Goal: Check status

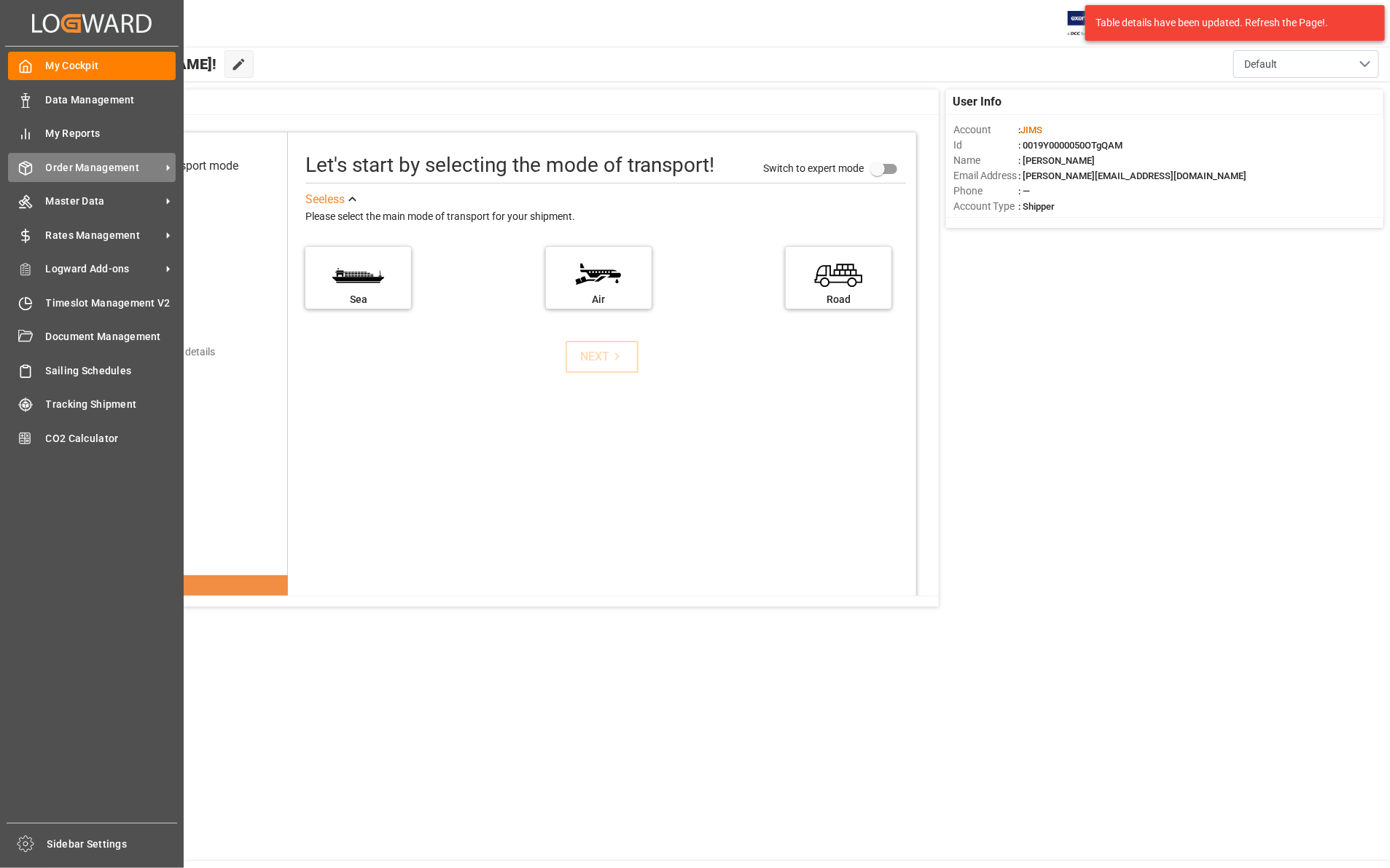
click at [88, 172] on span "Order Management" at bounding box center [103, 168] width 115 height 15
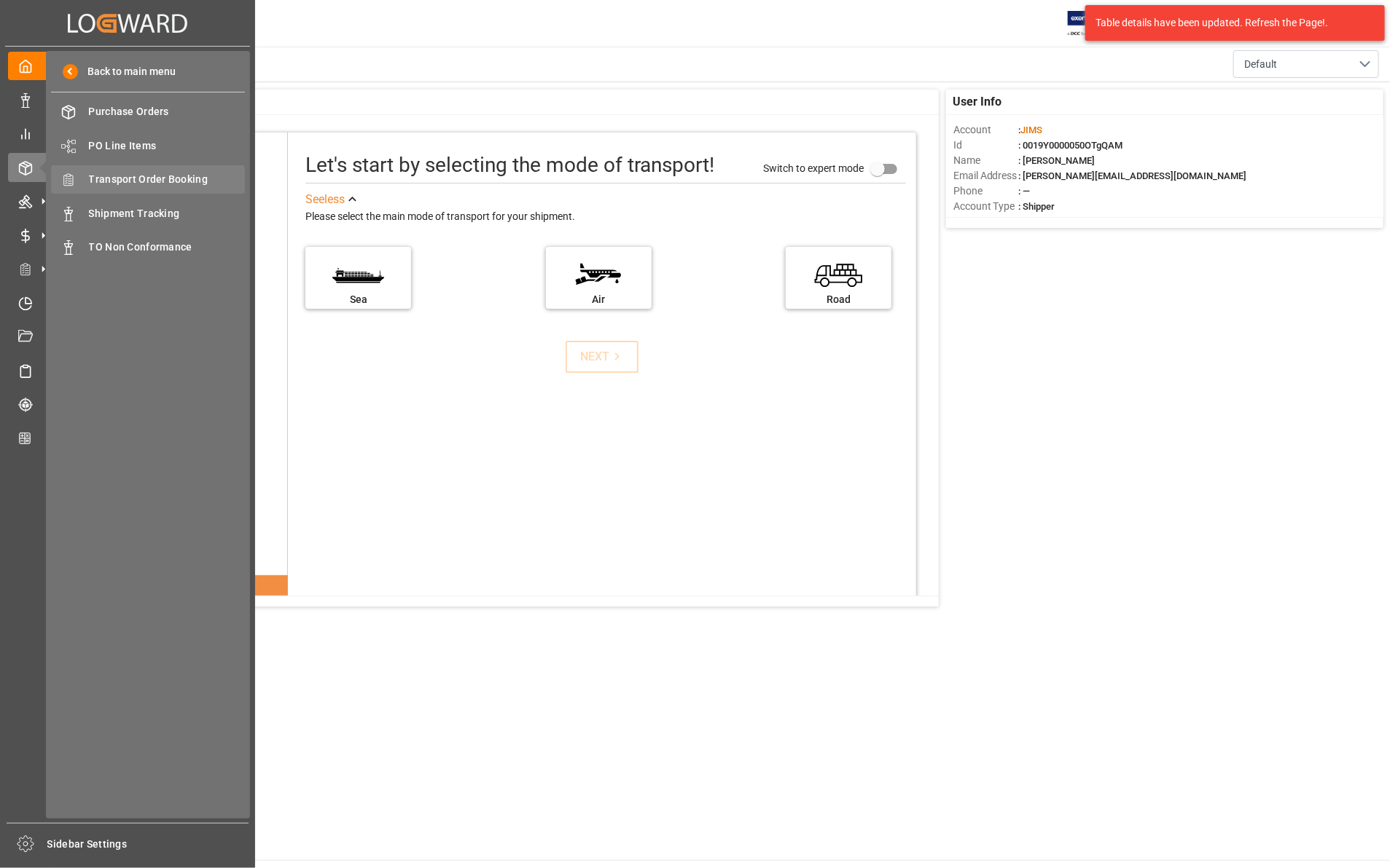
click at [158, 176] on span "Transport Order Booking" at bounding box center [167, 179] width 157 height 15
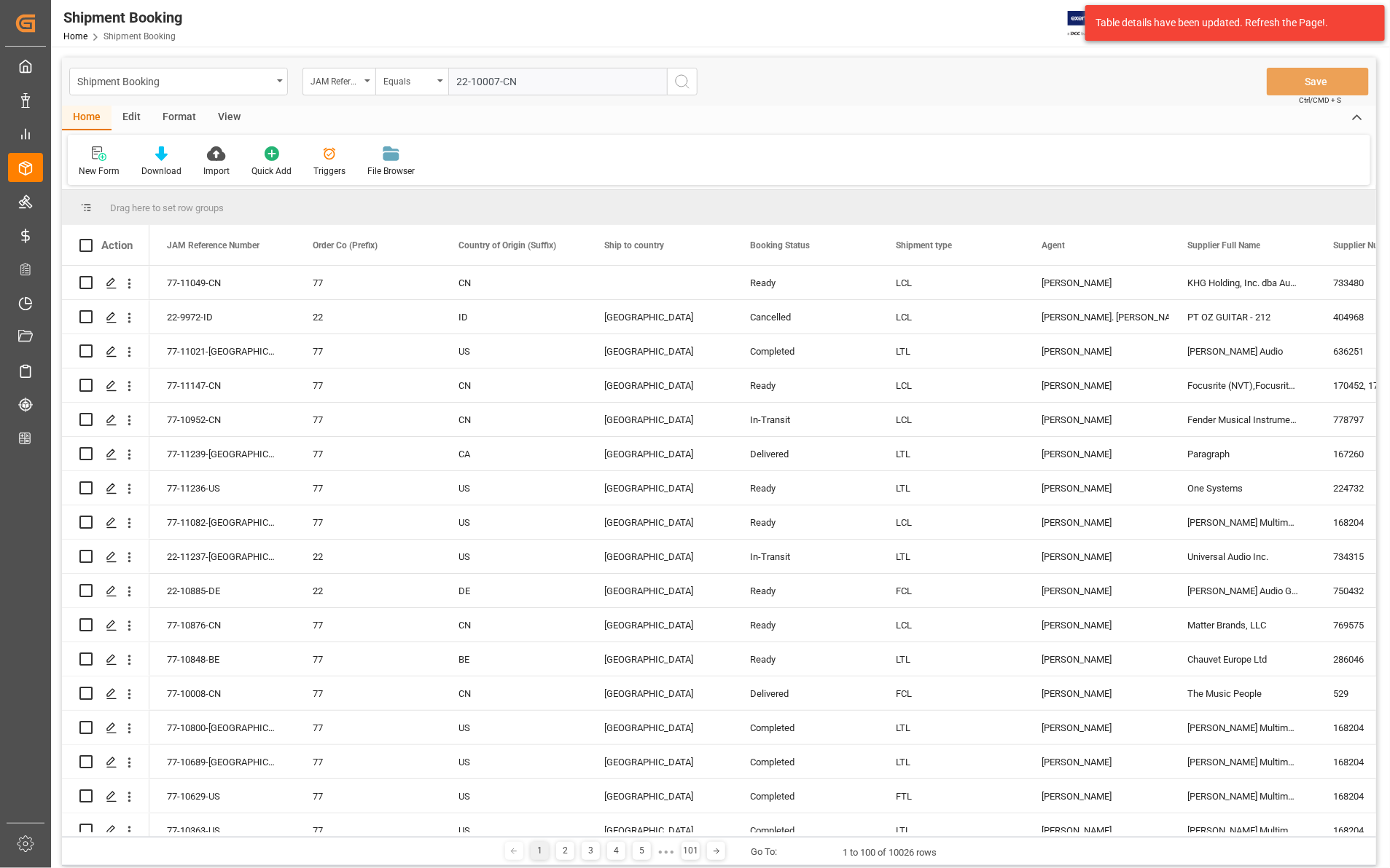
type input "22-10007-CN"
click at [676, 77] on icon "search button" at bounding box center [682, 82] width 18 height 18
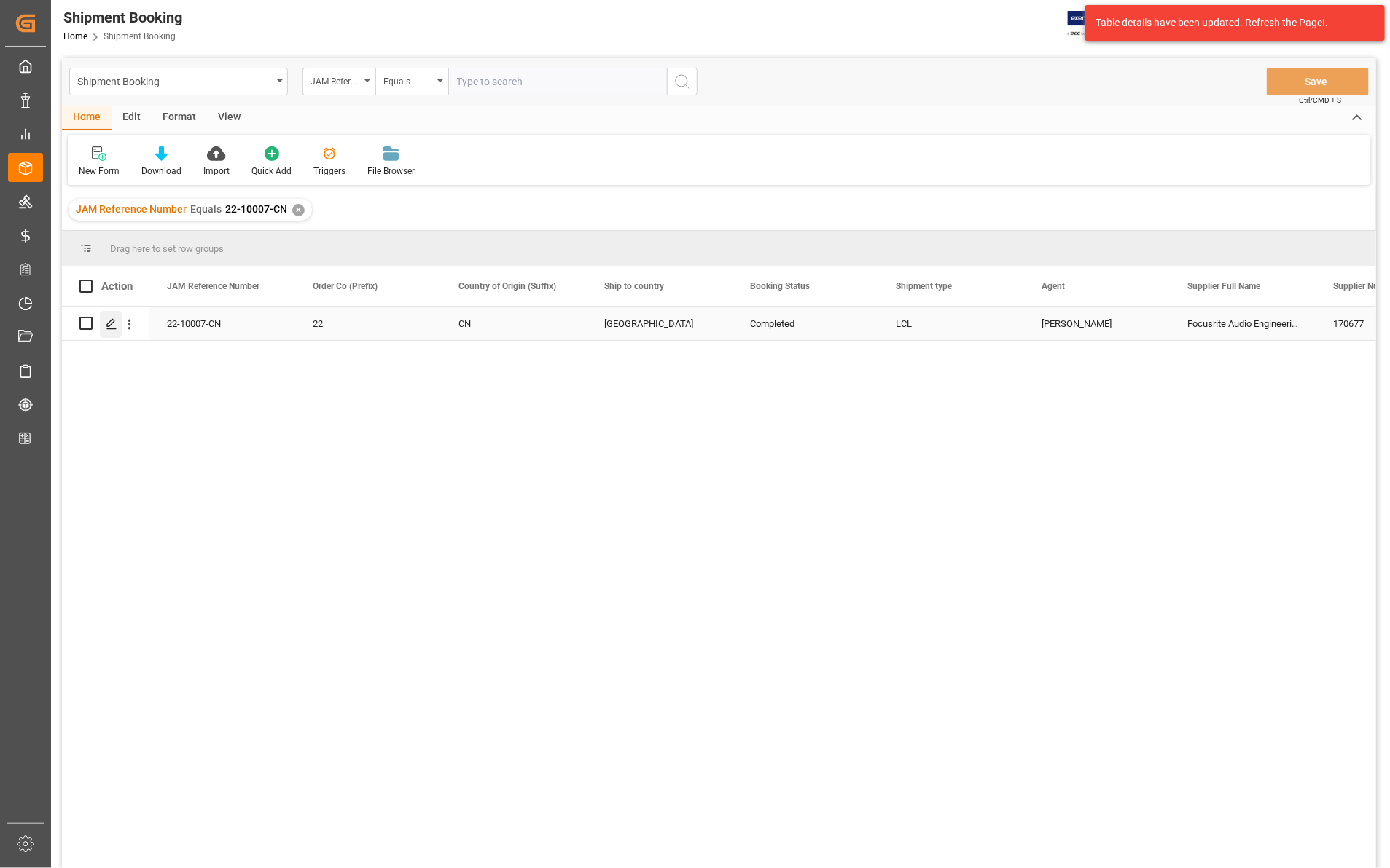
click at [109, 323] on icon "Press SPACE to select this row." at bounding box center [112, 325] width 12 height 12
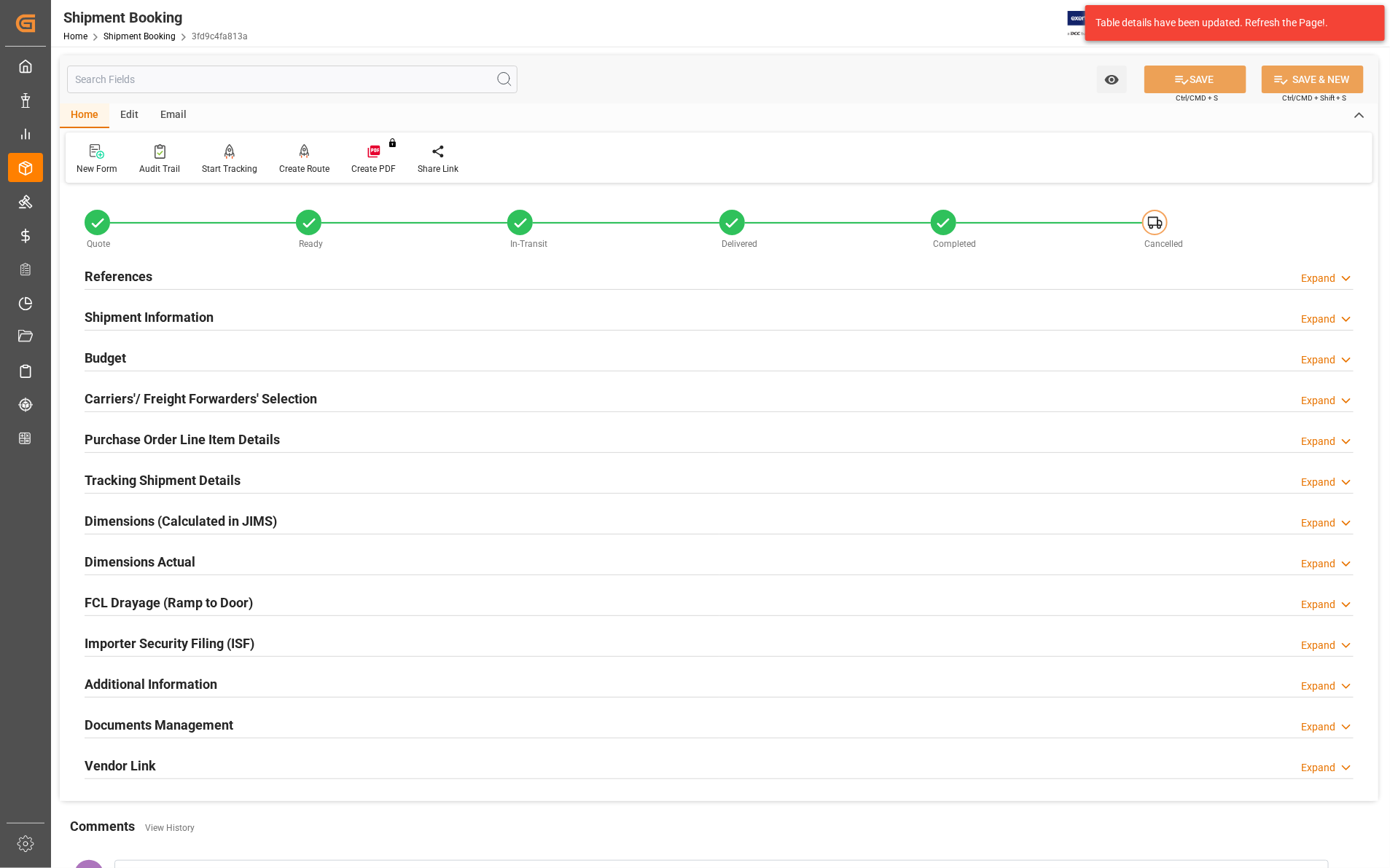
click at [1345, 727] on icon at bounding box center [1345, 728] width 14 height 15
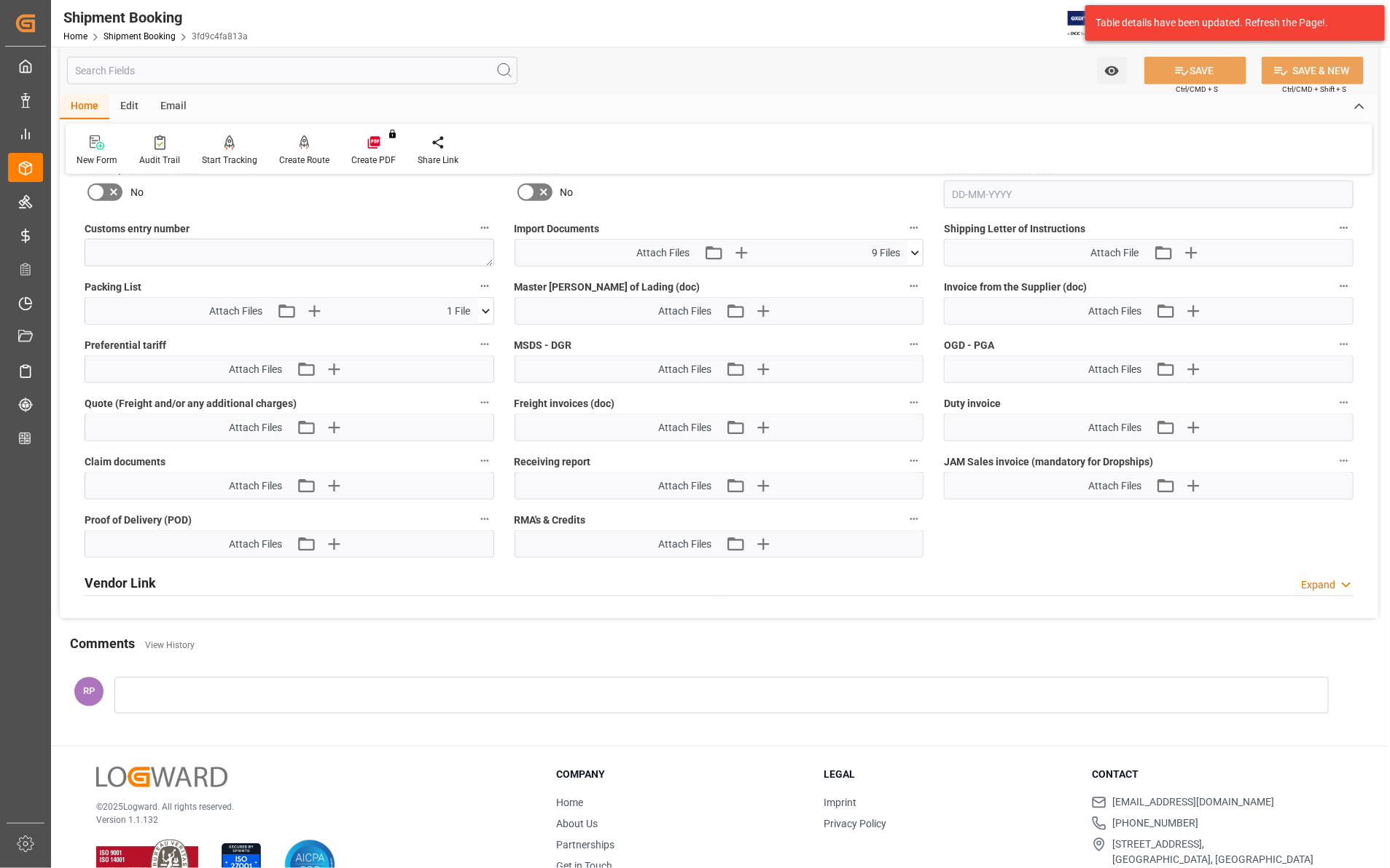
scroll to position [795, 0]
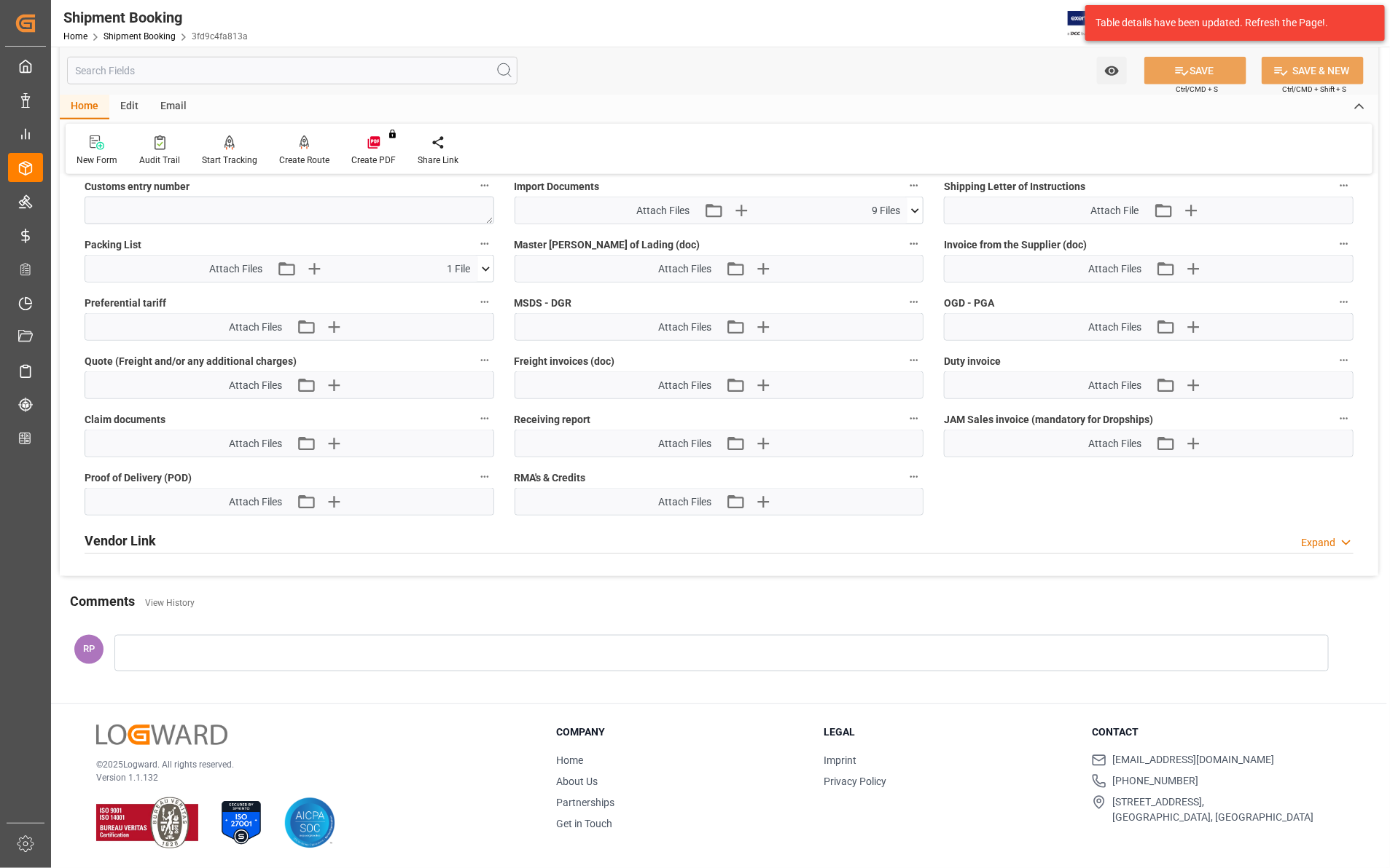
click at [912, 205] on icon at bounding box center [915, 211] width 15 height 15
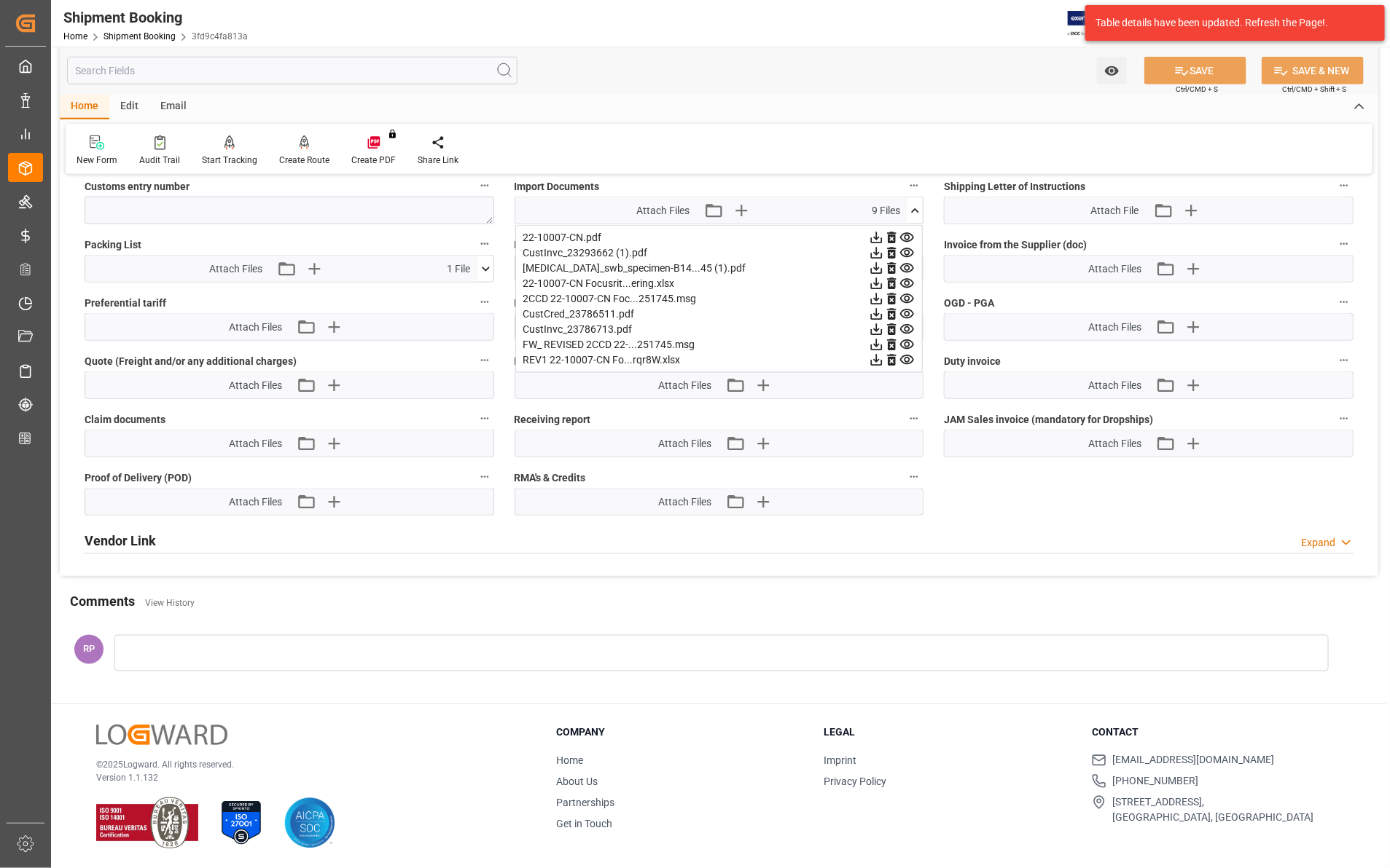
click at [875, 261] on icon at bounding box center [876, 268] width 15 height 15
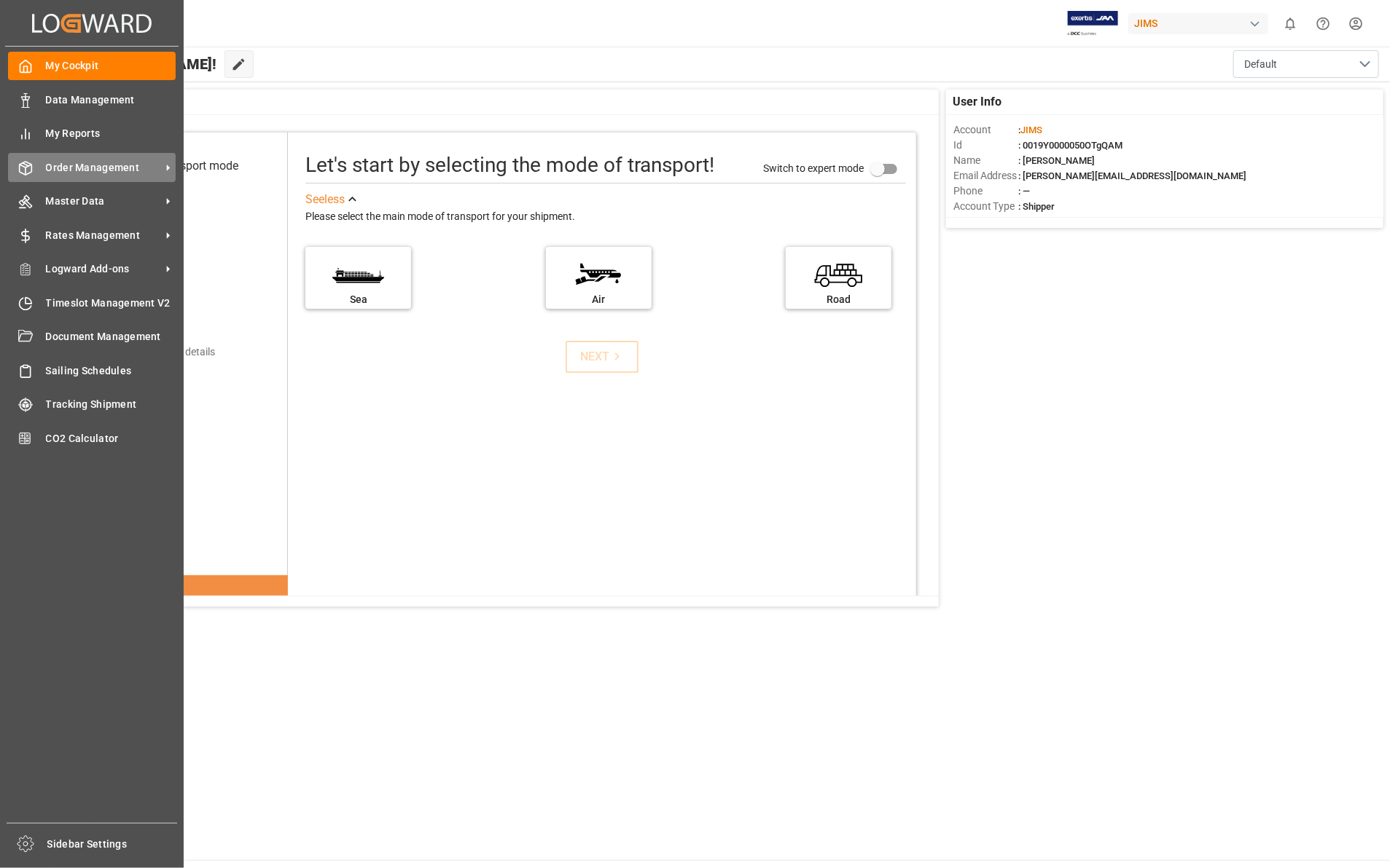
click at [63, 170] on span "Order Management" at bounding box center [103, 168] width 115 height 15
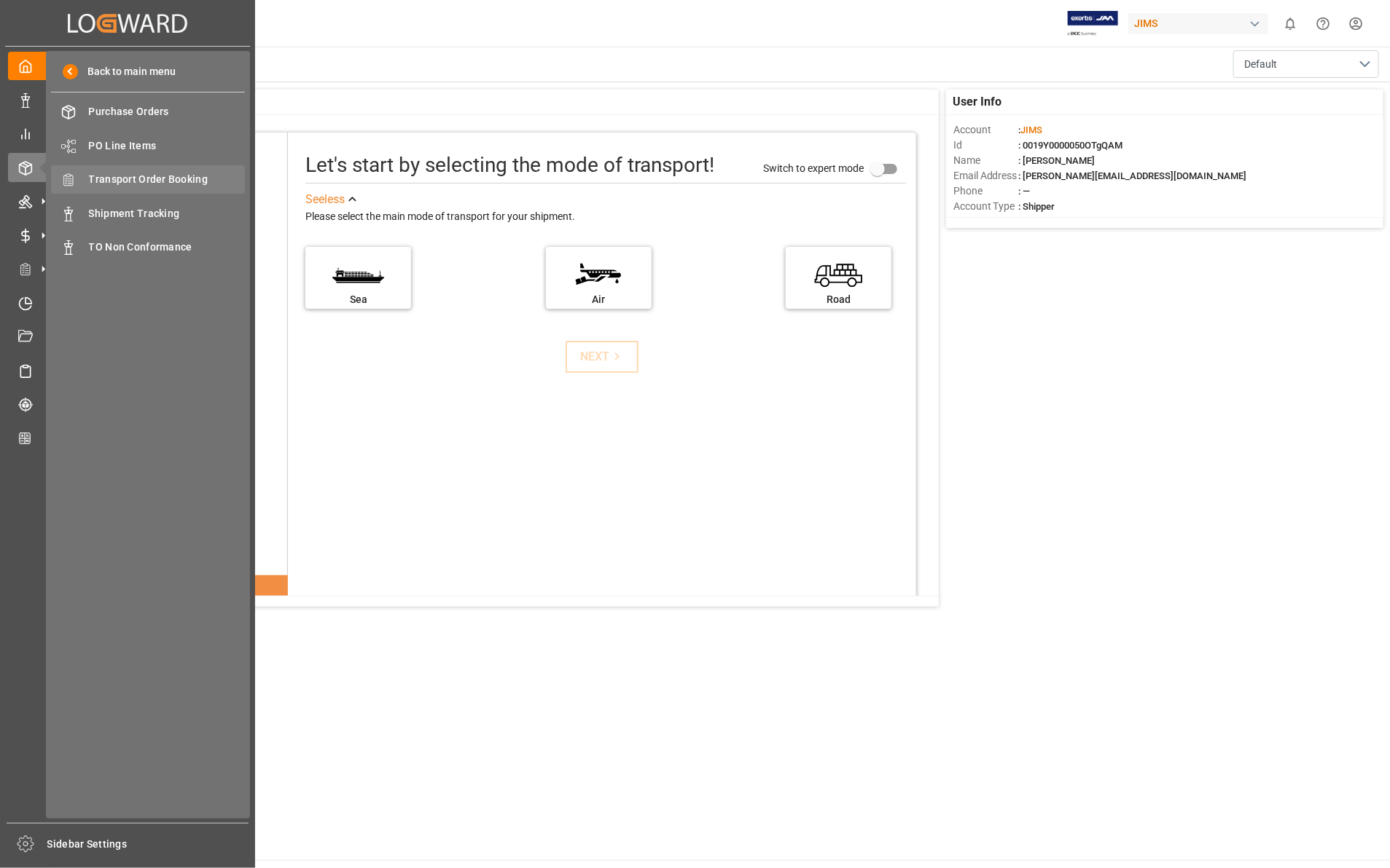
click at [172, 178] on span "Transport Order Booking" at bounding box center [167, 179] width 157 height 15
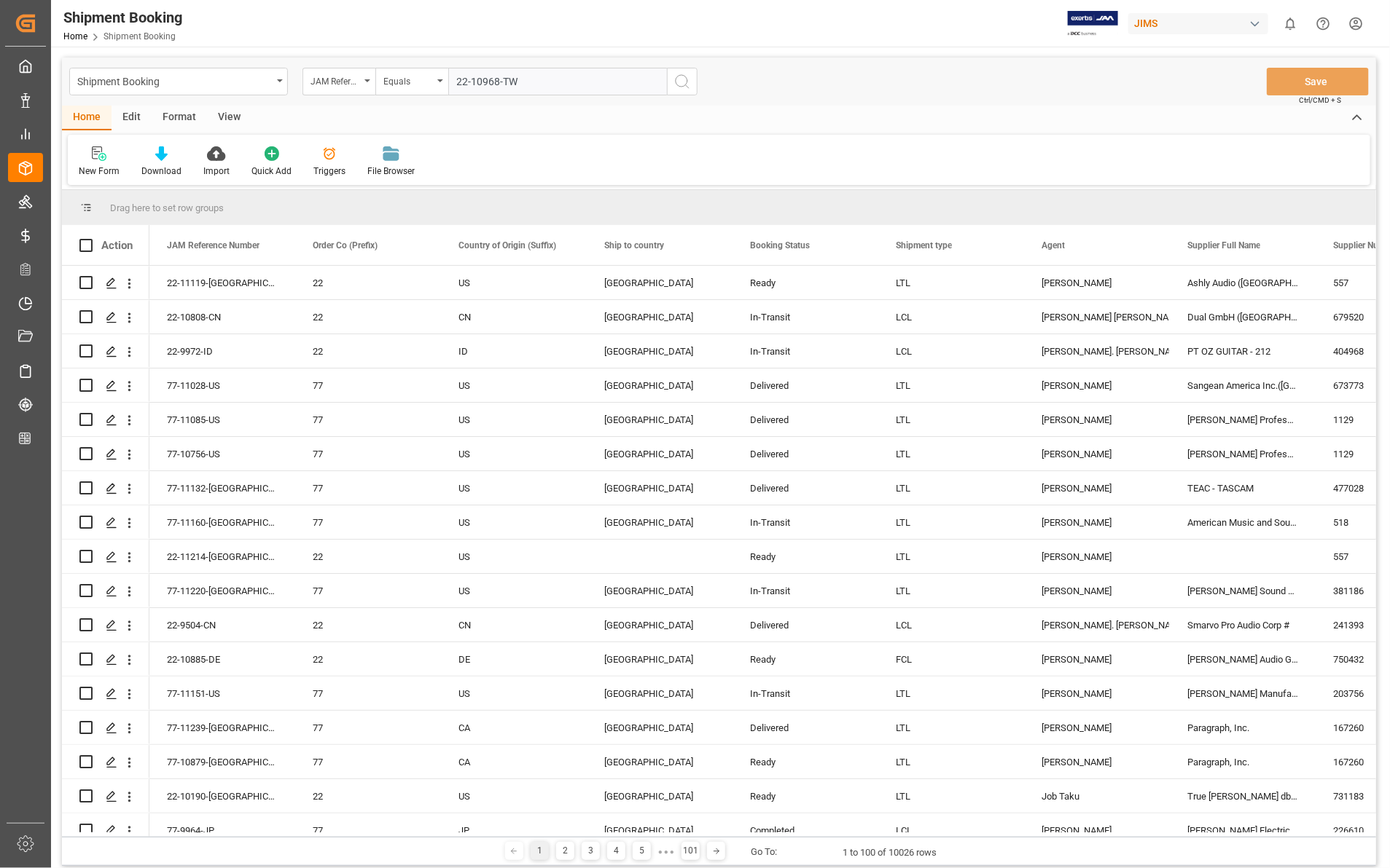
type input "22-10968-TW"
click at [679, 75] on circle "search button" at bounding box center [682, 81] width 12 height 12
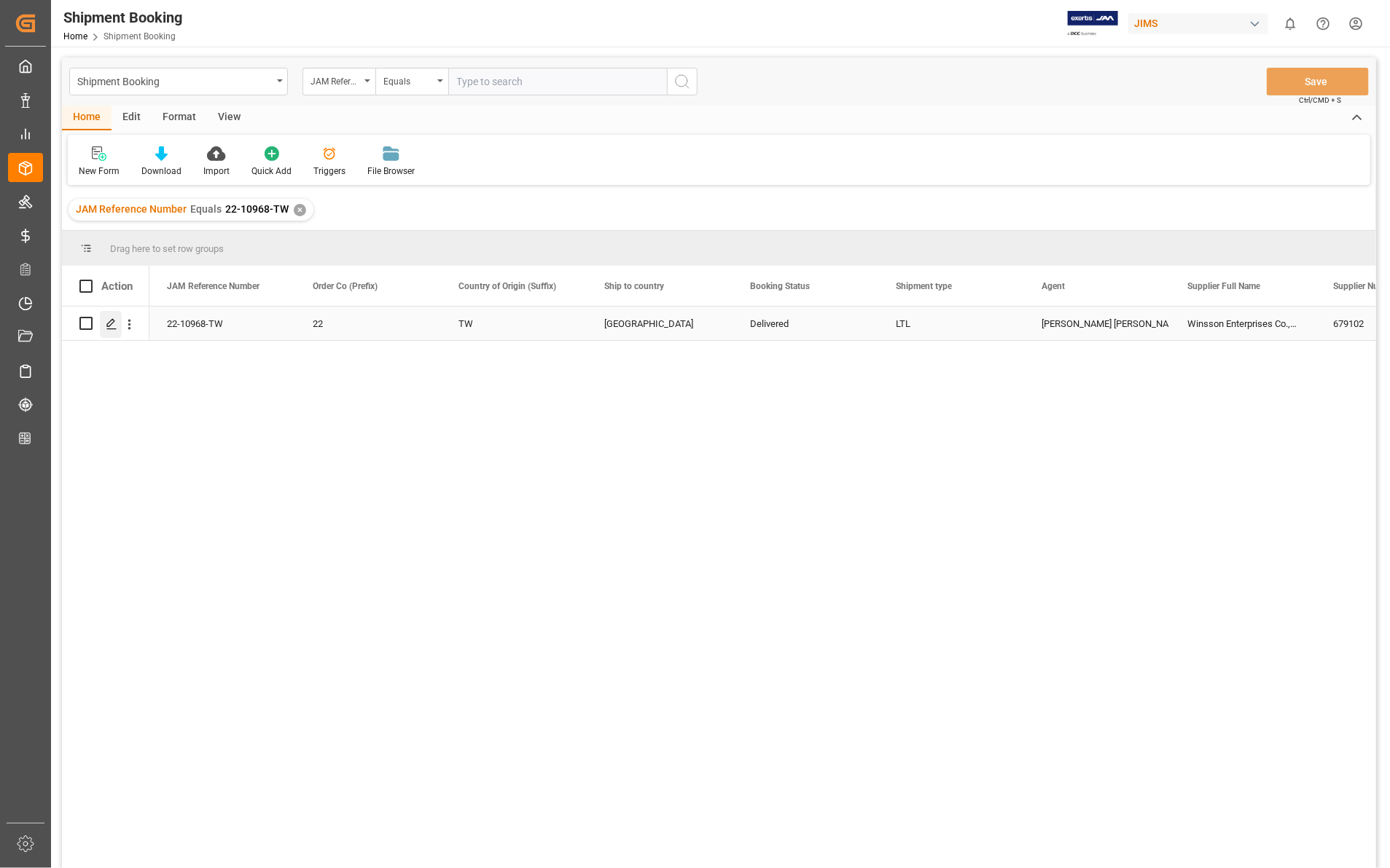
click at [109, 322] on polygon "Press SPACE to select this row." at bounding box center [110, 322] width 8 height 8
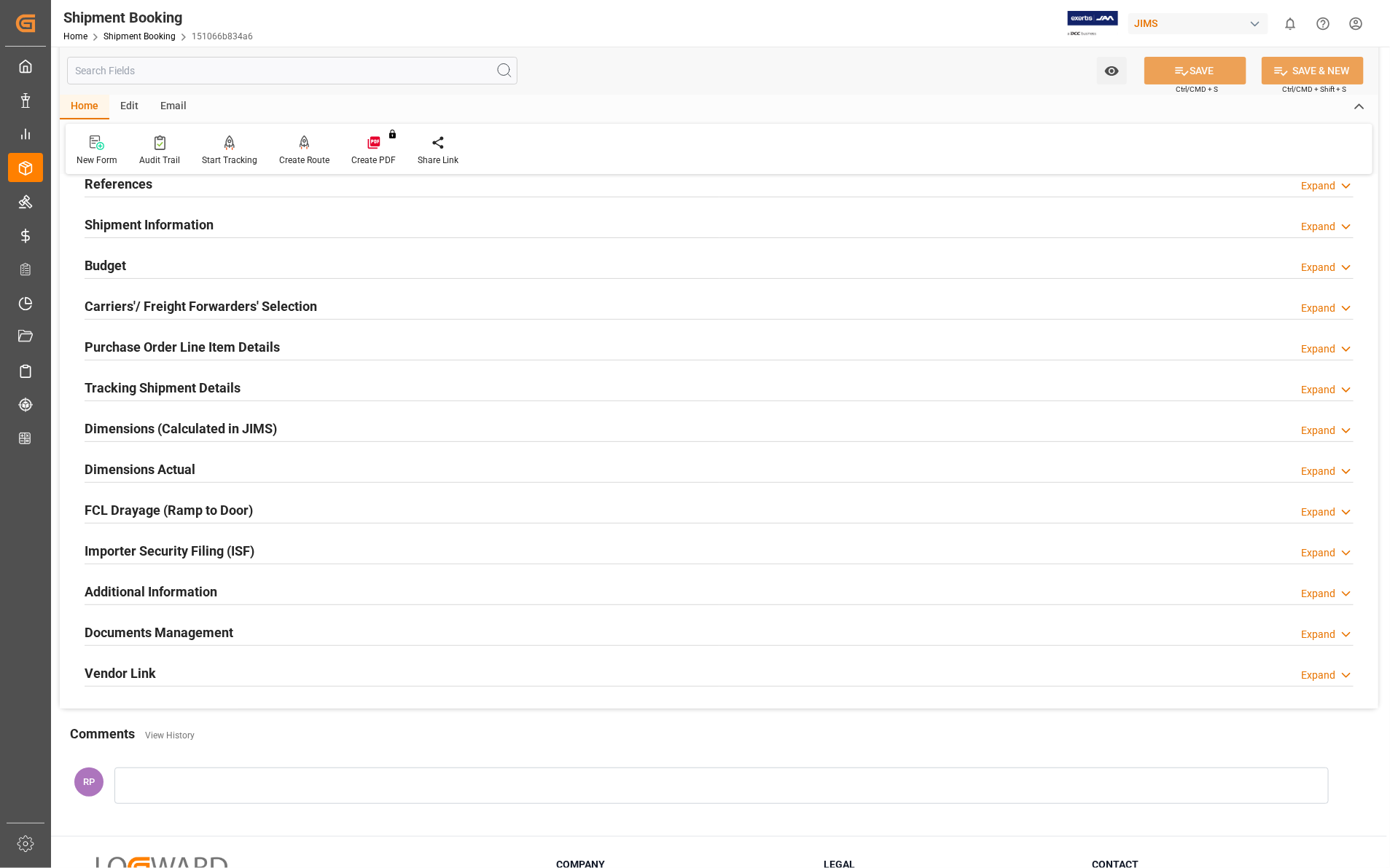
scroll to position [183, 0]
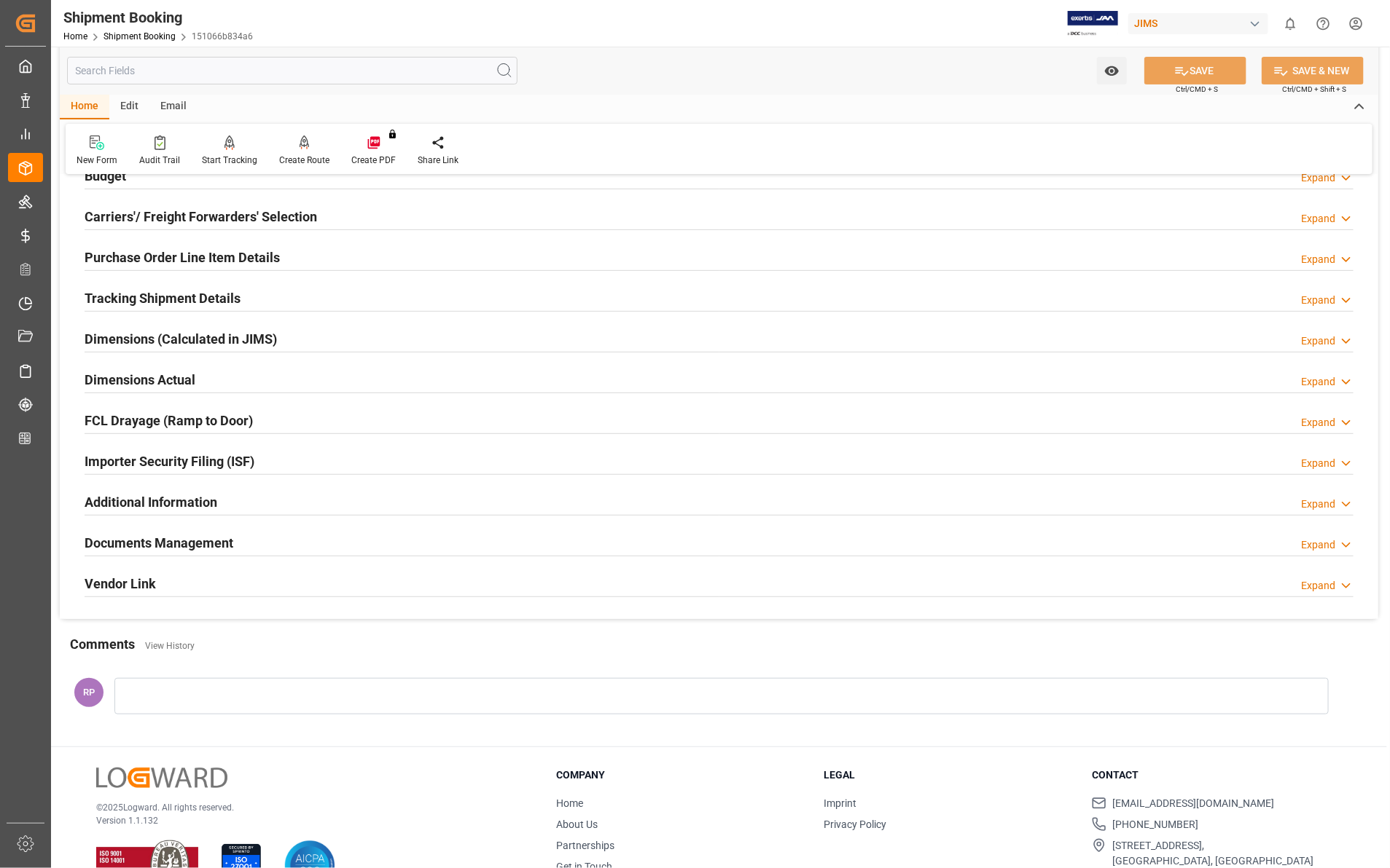
drag, startPoint x: 1348, startPoint y: 547, endPoint x: 1306, endPoint y: 559, distance: 43.7
click at [1347, 547] on icon at bounding box center [1345, 545] width 14 height 15
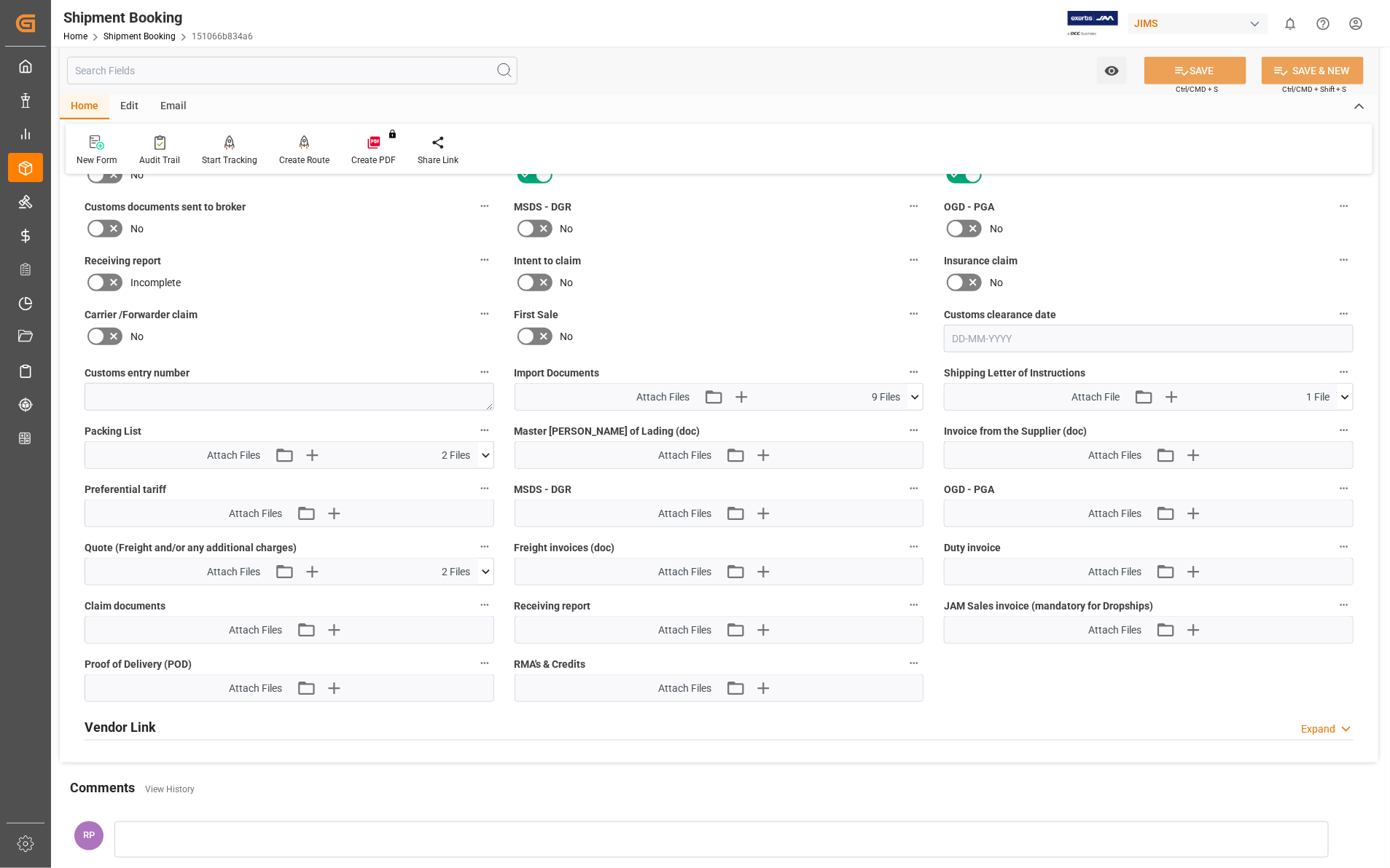
scroll to position [638, 0]
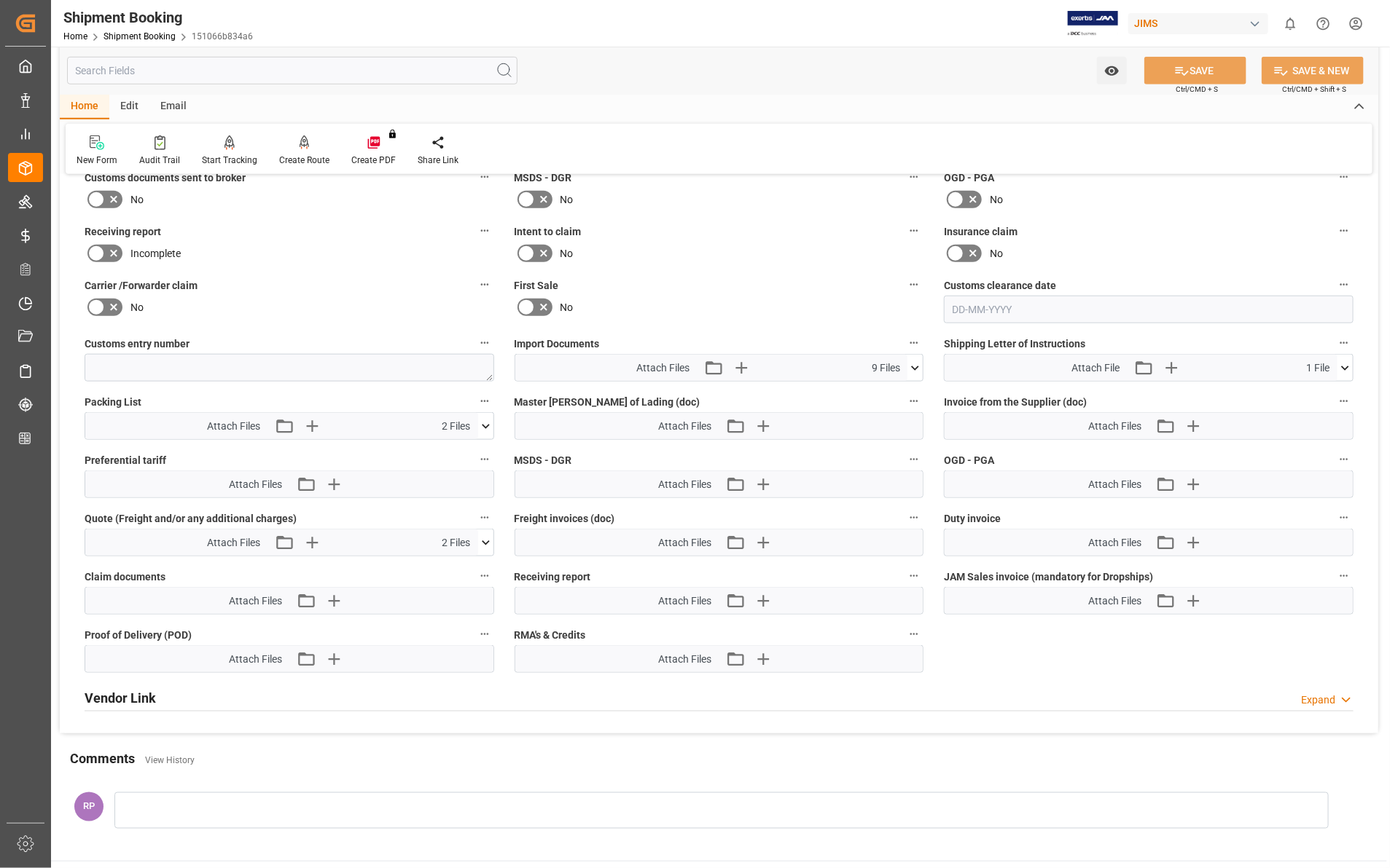
click at [915, 368] on icon at bounding box center [915, 368] width 15 height 15
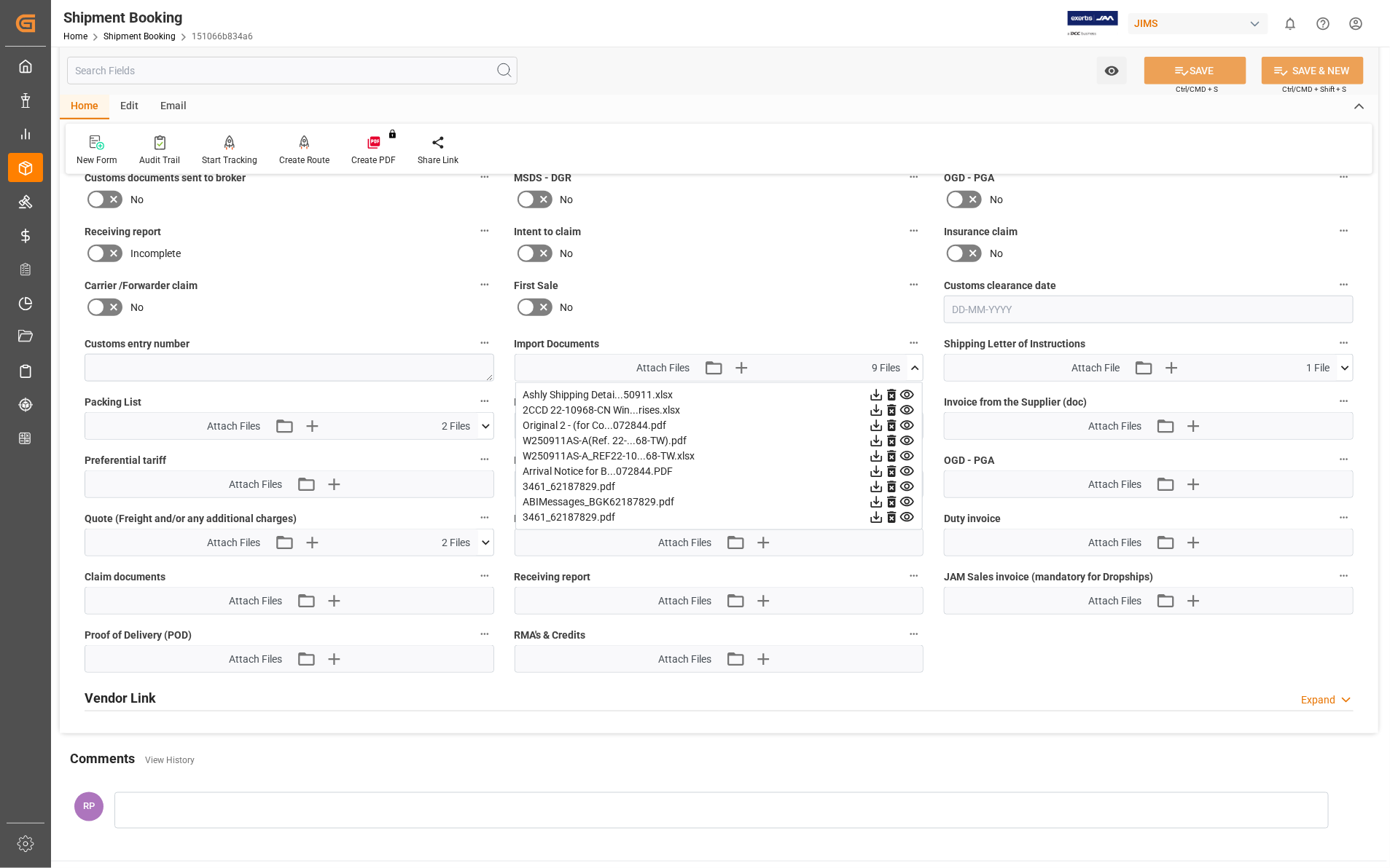
click at [876, 411] on icon at bounding box center [876, 410] width 15 height 15
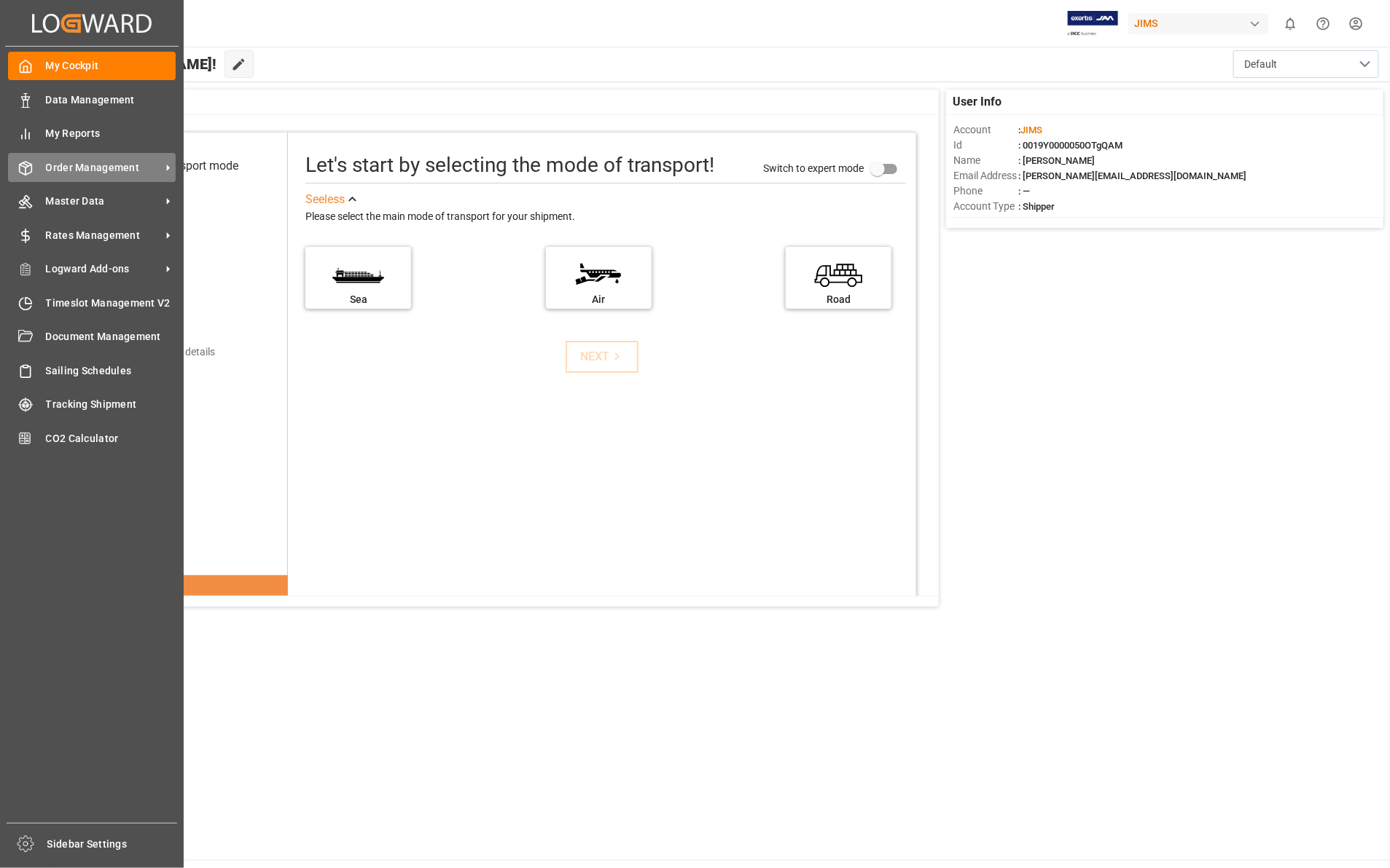
click at [84, 166] on span "Order Management" at bounding box center [103, 168] width 115 height 15
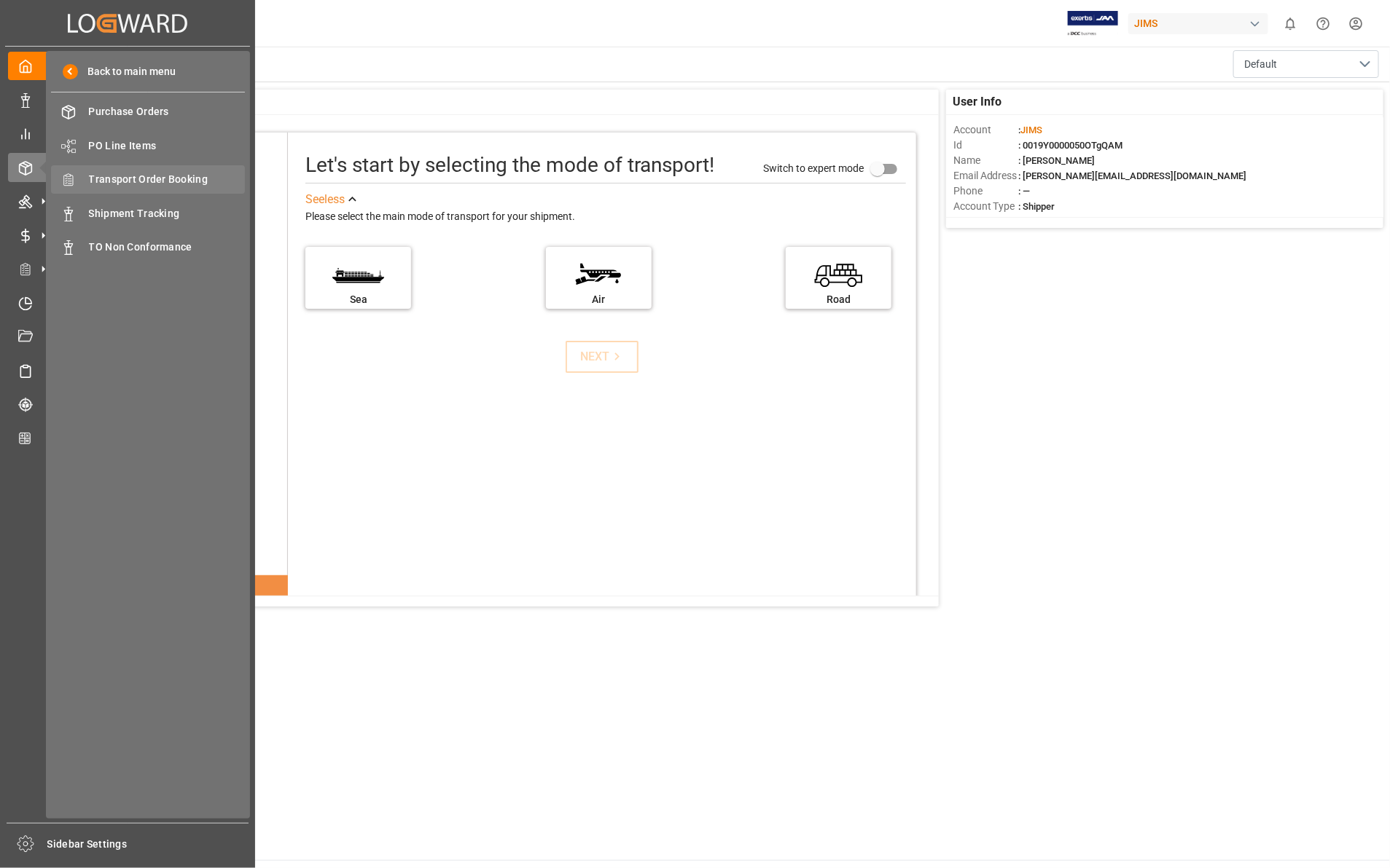
click at [139, 179] on span "Transport Order Booking" at bounding box center [167, 179] width 157 height 15
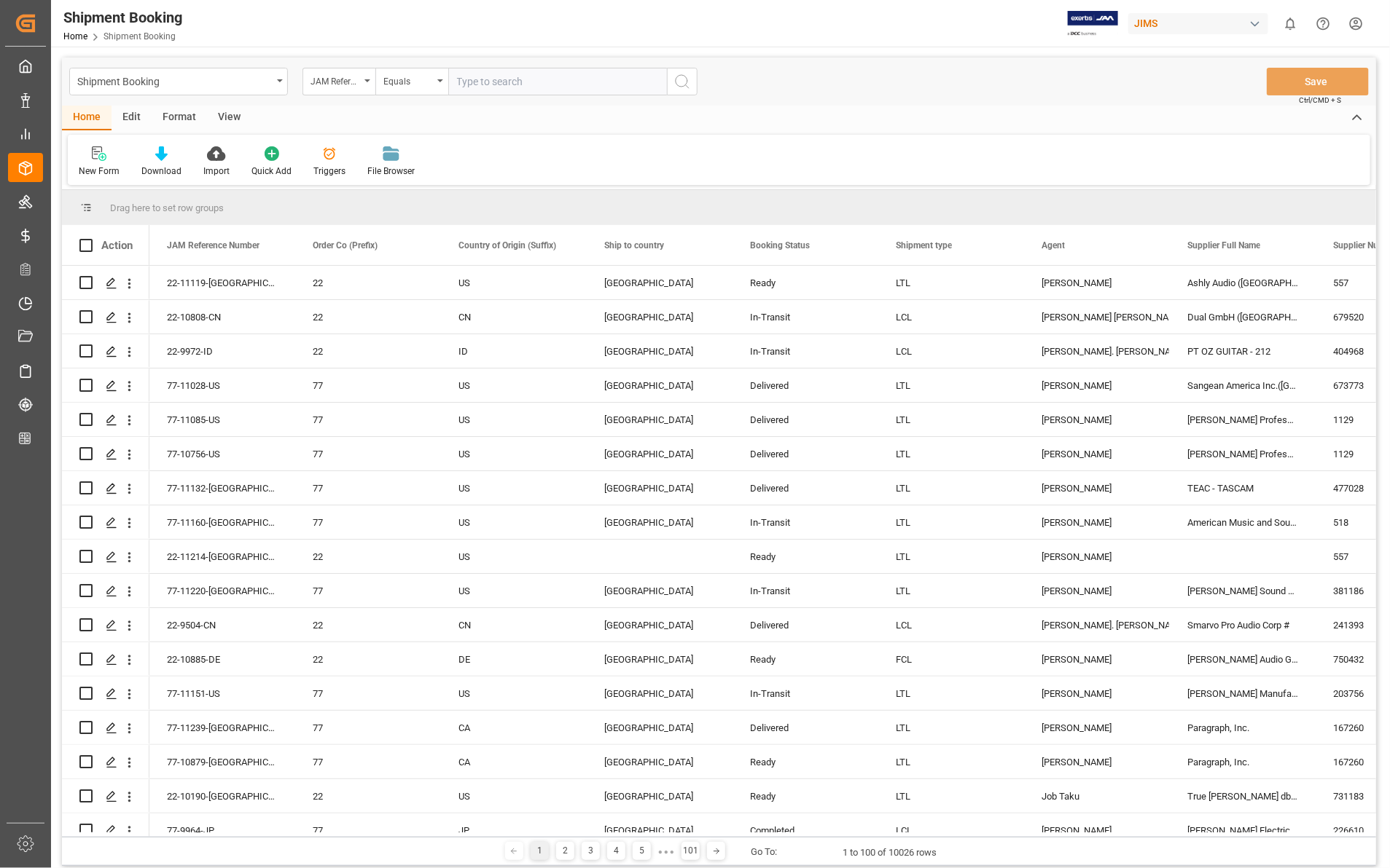
click at [472, 78] on input "text" at bounding box center [558, 82] width 219 height 28
type input "22-10968-TW"
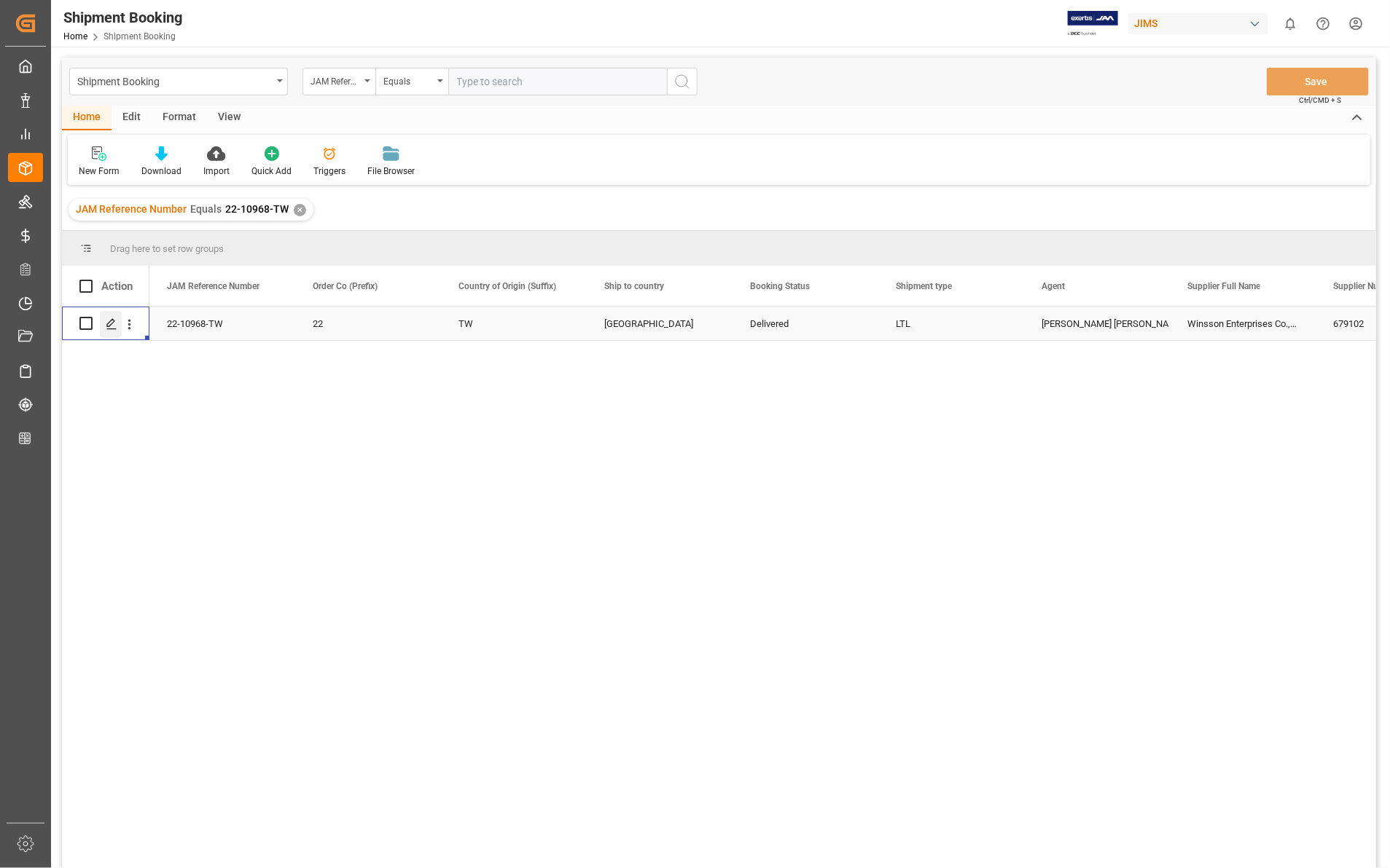
click at [112, 324] on polygon "Press SPACE to select this row." at bounding box center [110, 322] width 8 height 8
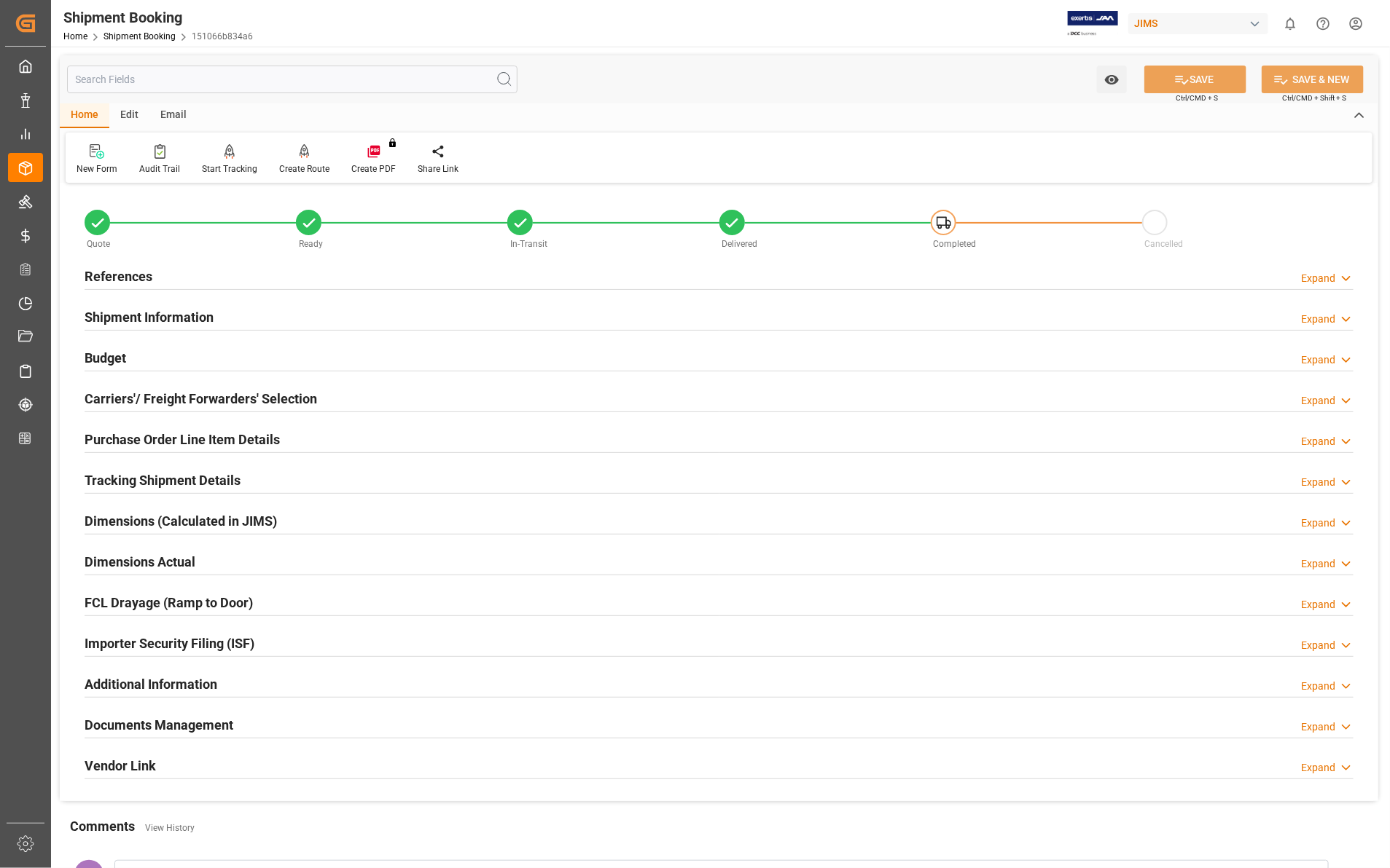
click at [1341, 722] on icon at bounding box center [1345, 728] width 14 height 15
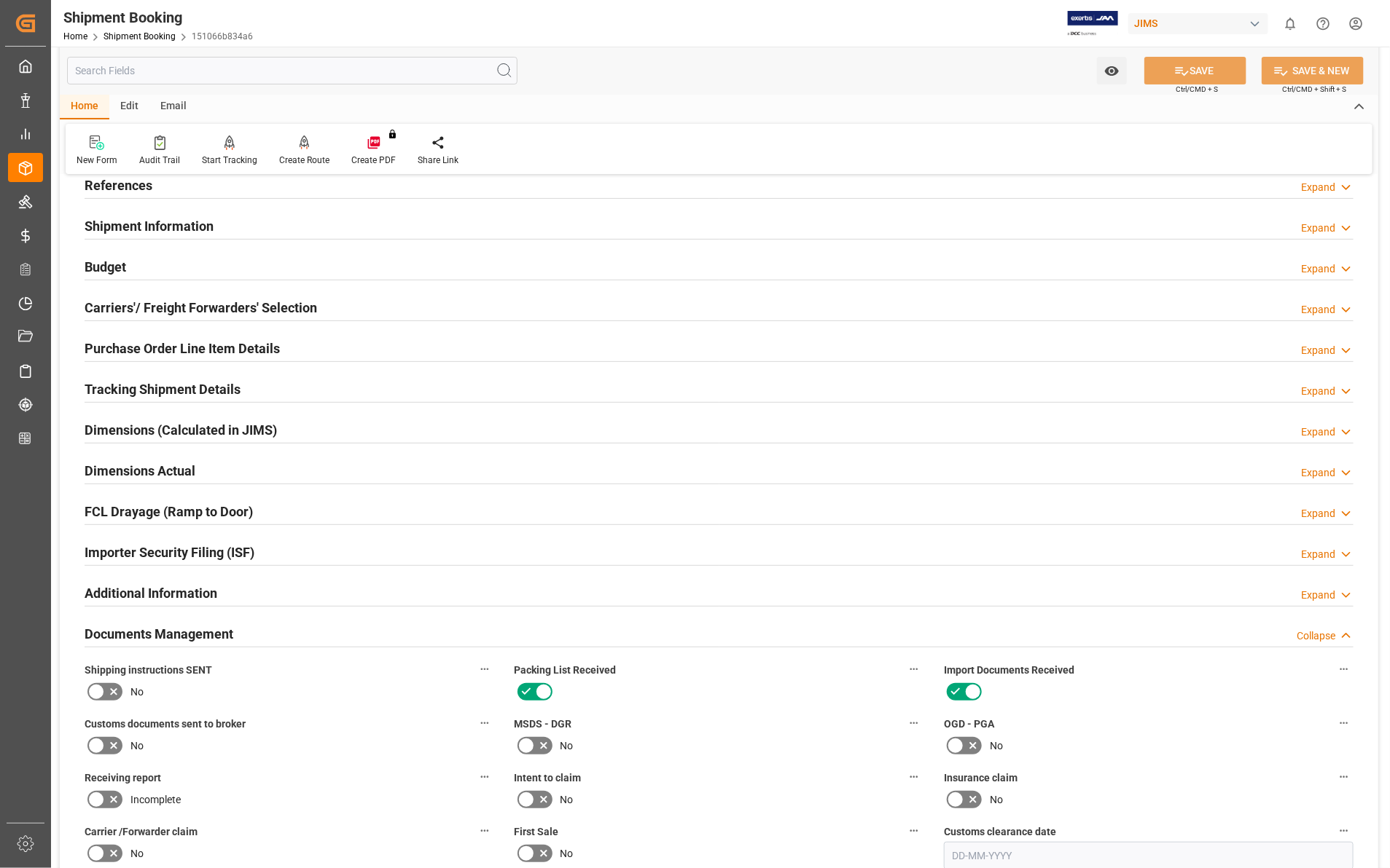
scroll to position [455, 0]
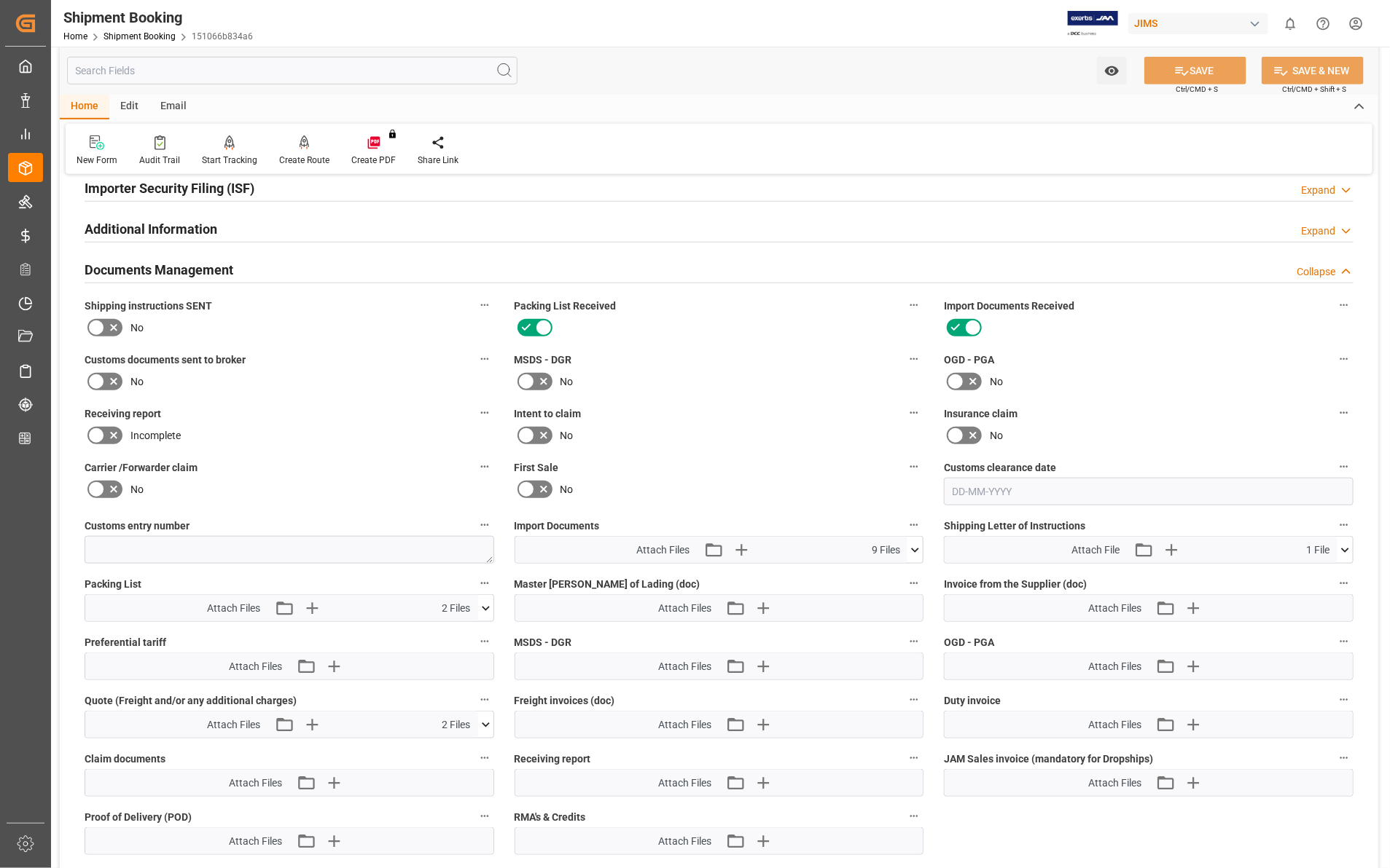
click at [917, 543] on icon at bounding box center [915, 550] width 15 height 15
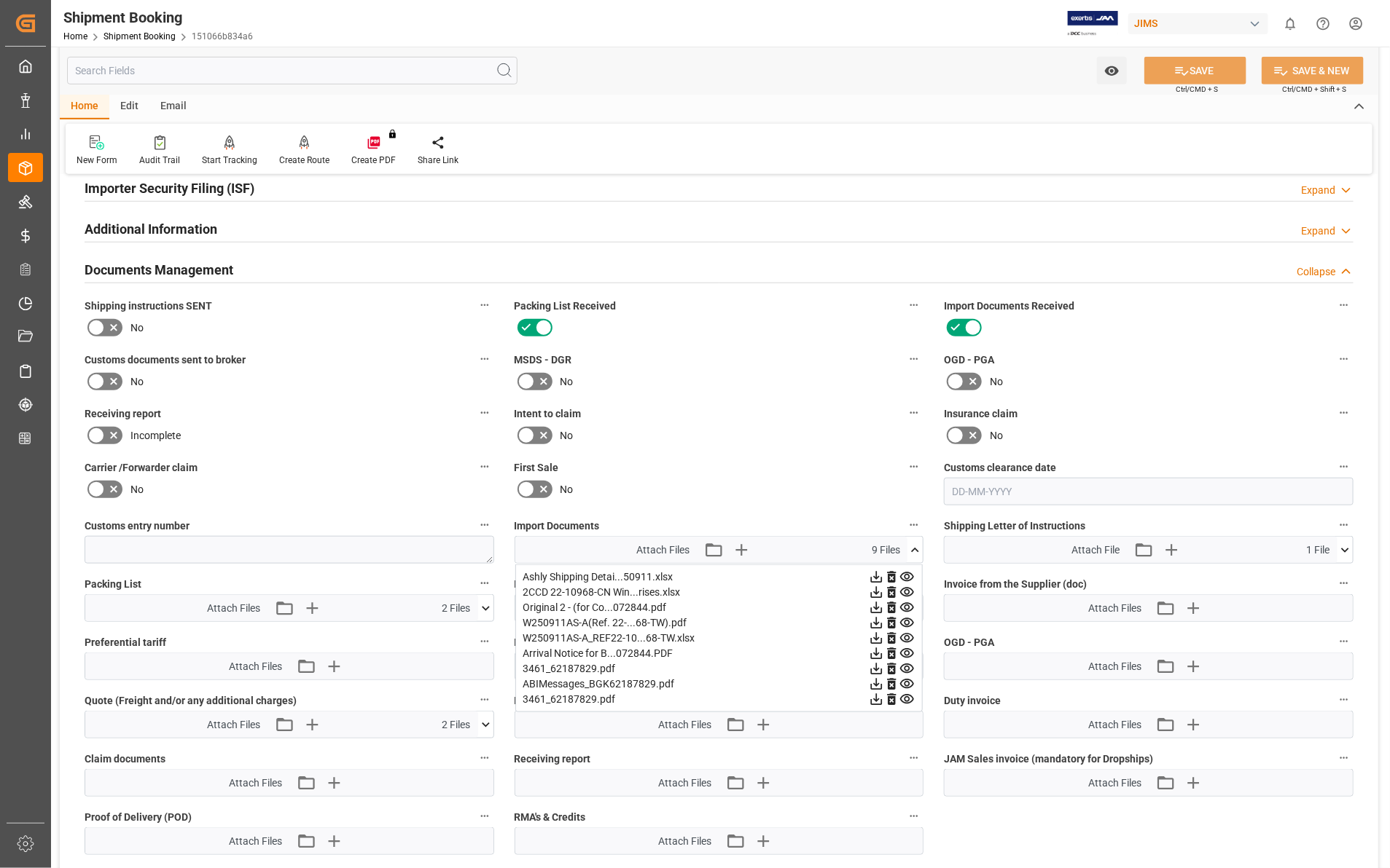
click at [879, 595] on icon at bounding box center [877, 593] width 12 height 12
click at [877, 591] on icon at bounding box center [877, 593] width 12 height 12
click at [907, 603] on icon at bounding box center [907, 607] width 13 height 9
